Goal: Find specific fact: Find specific fact

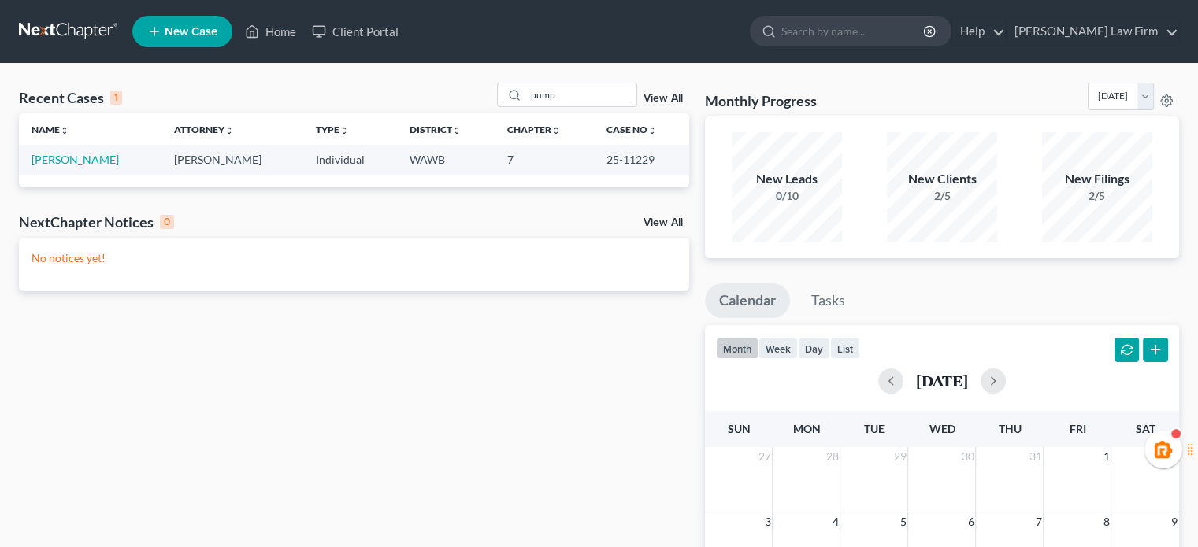
click at [610, 165] on td "25-11229" at bounding box center [641, 159] width 95 height 29
drag, startPoint x: 600, startPoint y: 163, endPoint x: 667, endPoint y: 164, distance: 66.9
click at [667, 164] on td "25-11229" at bounding box center [641, 159] width 95 height 29
click at [643, 160] on td "25-11229" at bounding box center [641, 159] width 95 height 29
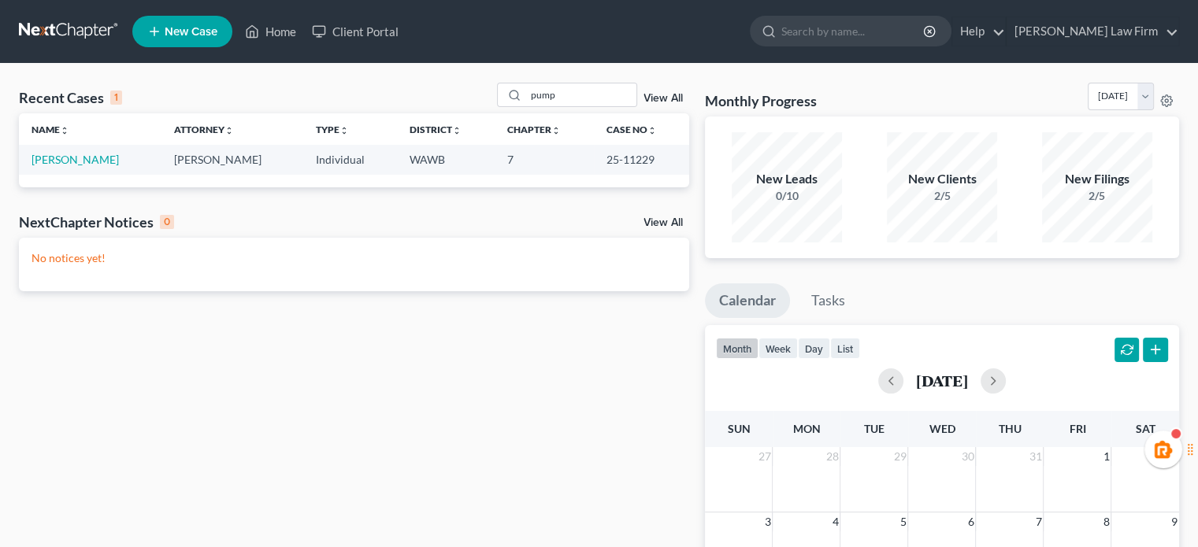
click at [594, 160] on td "25-11229" at bounding box center [641, 159] width 95 height 29
drag, startPoint x: 595, startPoint y: 160, endPoint x: 646, endPoint y: 163, distance: 50.5
click at [646, 163] on td "25-11229" at bounding box center [641, 159] width 95 height 29
copy td "25-11229"
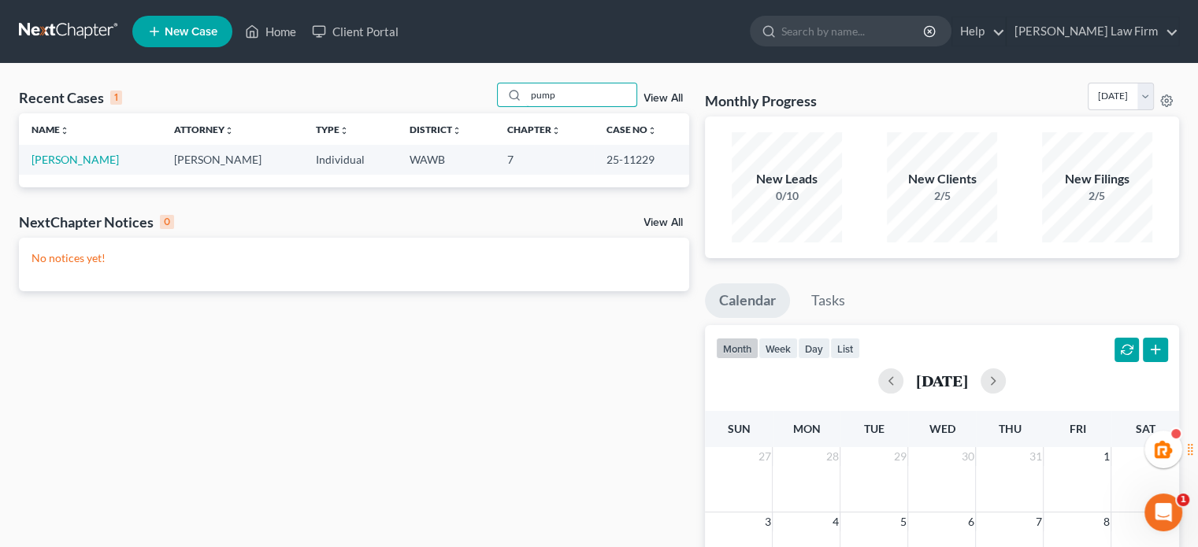
drag, startPoint x: 561, startPoint y: 94, endPoint x: 481, endPoint y: 94, distance: 79.5
click at [481, 94] on div "Recent Cases 1 pump View All" at bounding box center [354, 98] width 670 height 31
drag, startPoint x: 590, startPoint y: 160, endPoint x: 661, endPoint y: 157, distance: 71.7
click at [661, 157] on td "25-11088" at bounding box center [641, 159] width 95 height 29
copy td "25-11088"
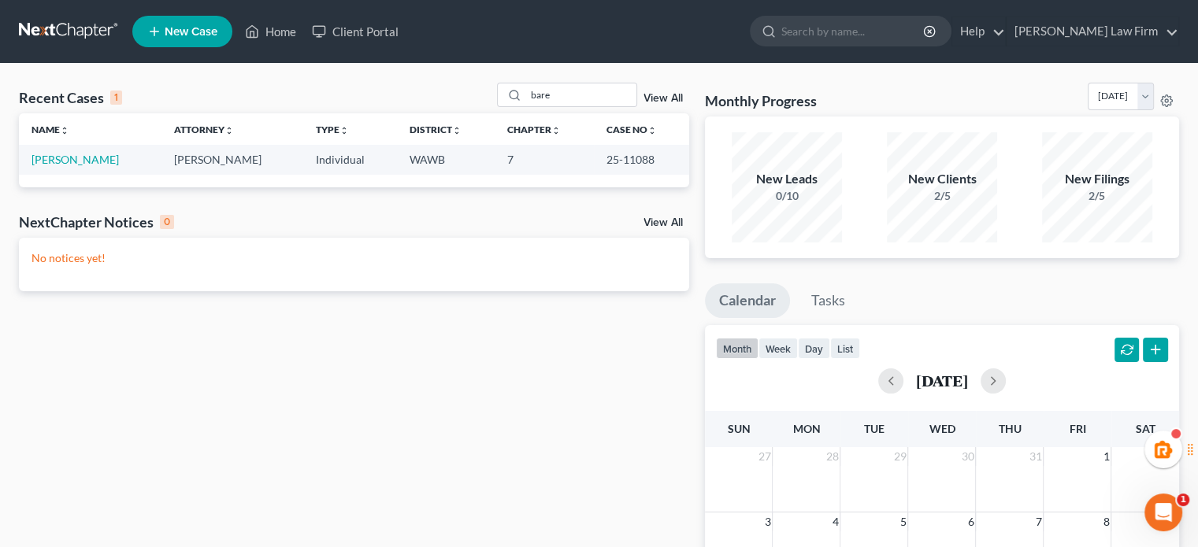
click at [385, 298] on div "Recent Cases 1 bare View All Name unfold_more expand_more expand_less Attorney …" at bounding box center [354, 473] width 686 height 780
drag, startPoint x: 564, startPoint y: 91, endPoint x: 527, endPoint y: 57, distance: 50.2
click at [445, 69] on div "Recent Cases 1 bare View All Name unfold_more expand_more expand_less Attorney …" at bounding box center [599, 472] width 1198 height 817
type input "pump"
